Goal: Transaction & Acquisition: Purchase product/service

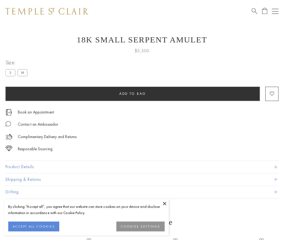
scroll to position [7, 0]
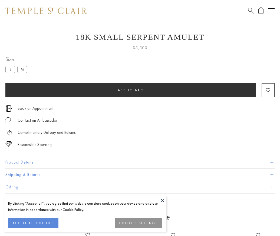
click at [130, 90] on span "Add to bag" at bounding box center [130, 90] width 26 height 5
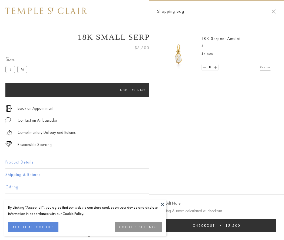
click at [216, 225] on button "Checkout $5,500" at bounding box center [216, 225] width 119 height 13
